Goal: Task Accomplishment & Management: Use online tool/utility

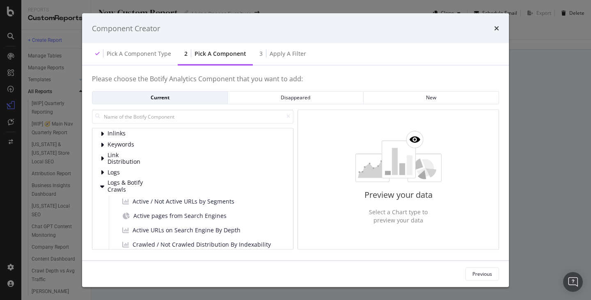
scroll to position [48, 0]
click at [101, 146] on icon "modal" at bounding box center [101, 144] width 3 height 7
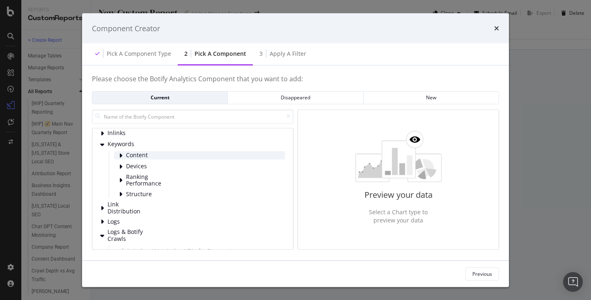
click at [119, 153] on icon "modal" at bounding box center [120, 155] width 3 height 7
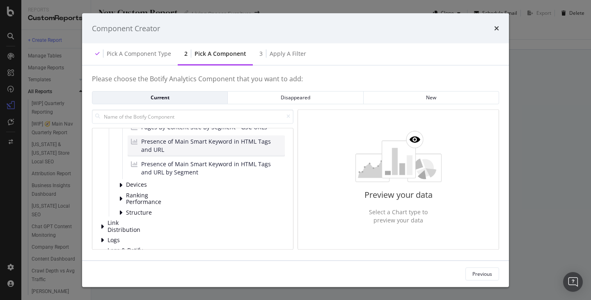
scroll to position [128, 0]
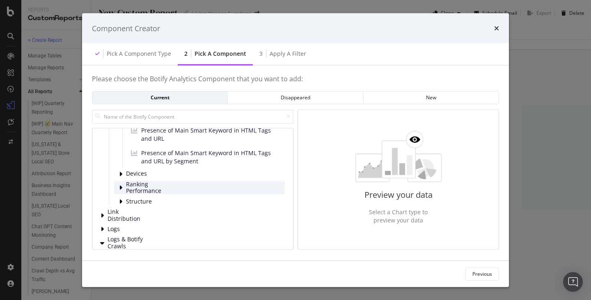
click at [118, 190] on div "Ranking Performance" at bounding box center [199, 187] width 171 height 14
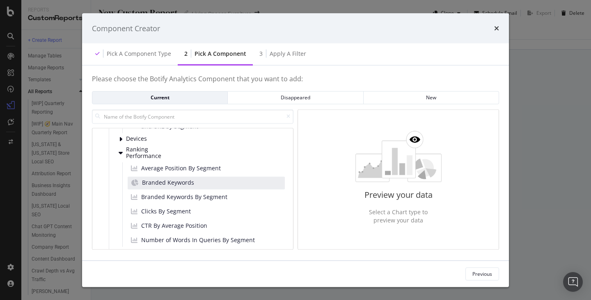
scroll to position [161, 0]
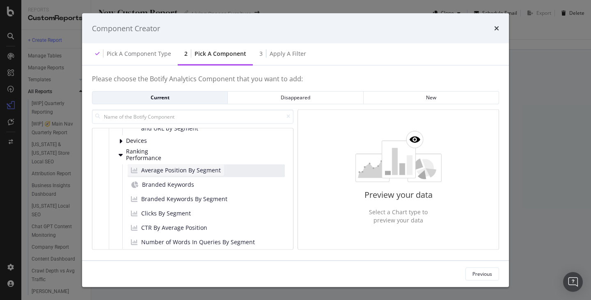
click at [188, 173] on span "Average Position By Segment" at bounding box center [181, 170] width 80 height 8
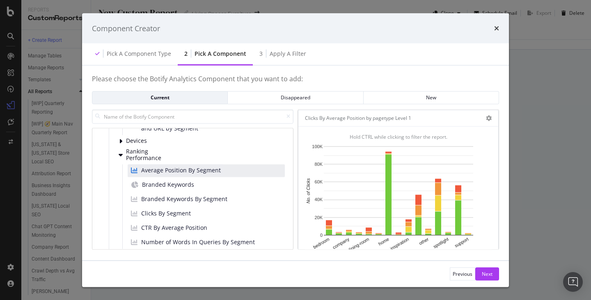
scroll to position [32, 0]
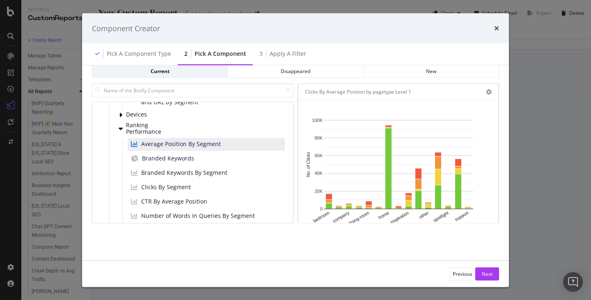
click at [451, 238] on div "Please choose the Botify Analytics Component that you want to add: Current Disa…" at bounding box center [295, 149] width 407 height 201
click at [488, 276] on div "Next" at bounding box center [486, 273] width 11 height 7
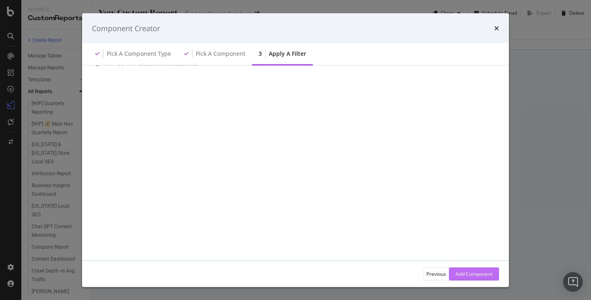
click at [468, 274] on div "Add Component" at bounding box center [473, 273] width 37 height 7
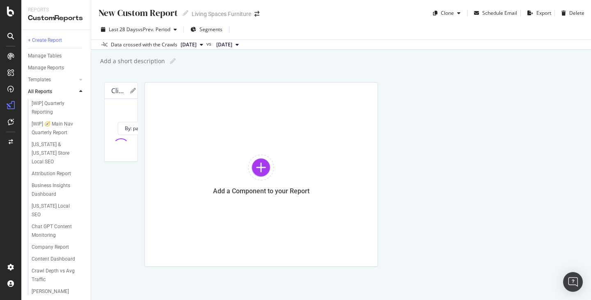
click at [147, 13] on div "New Custom Report" at bounding box center [138, 13] width 80 height 13
click at [176, 14] on input "text" at bounding box center [139, 14] width 82 height 14
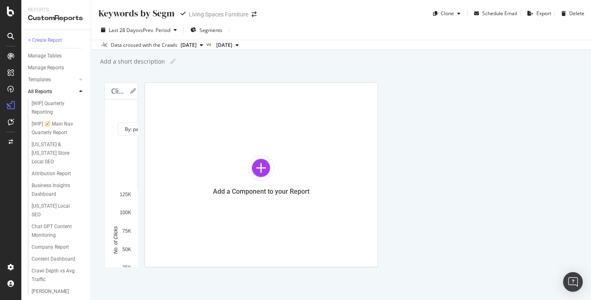
type input "Keywords by Segment"
click at [337, 31] on div "Last 28 Days vs Prev. Period Segments" at bounding box center [340, 31] width 499 height 16
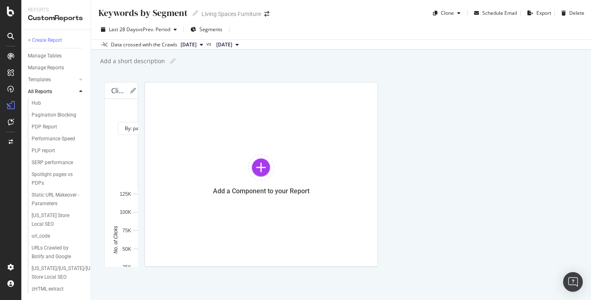
scroll to position [521, 0]
click at [171, 125] on span "By: pagetype Level 1" at bounding box center [148, 128] width 47 height 7
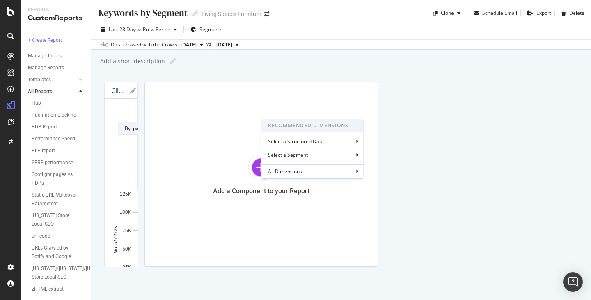
click at [338, 213] on div "Clicks By Average Position by pagetype Level 1 Clicks By: pagetype Level 1 Reco…" at bounding box center [340, 174] width 473 height 185
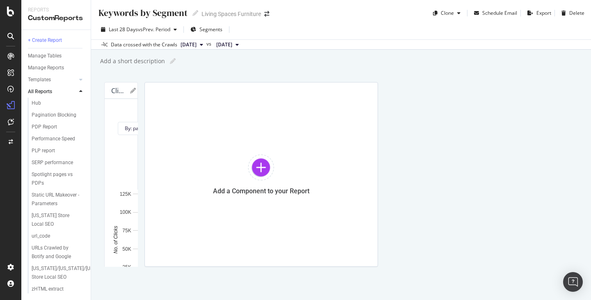
click at [208, 213] on rect "A chart." at bounding box center [207, 248] width 7 height 74
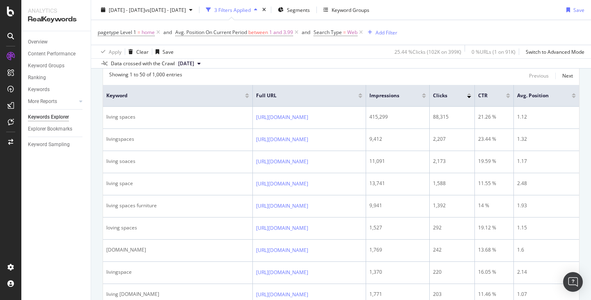
scroll to position [121, 0]
